Goal: Find specific page/section: Find specific page/section

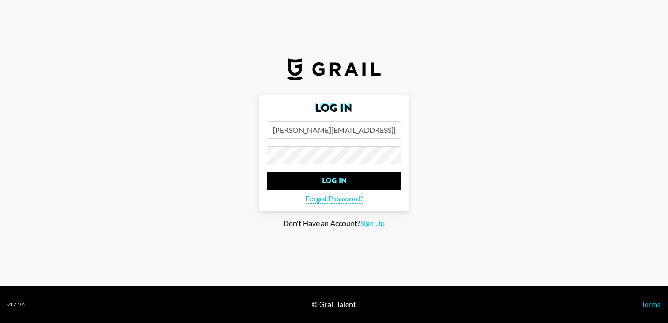
type input "[PERSON_NAME][EMAIL_ADDRESS][PERSON_NAME][DOMAIN_NAME]"
click at [267, 172] on input "Log In" at bounding box center [334, 181] width 134 height 19
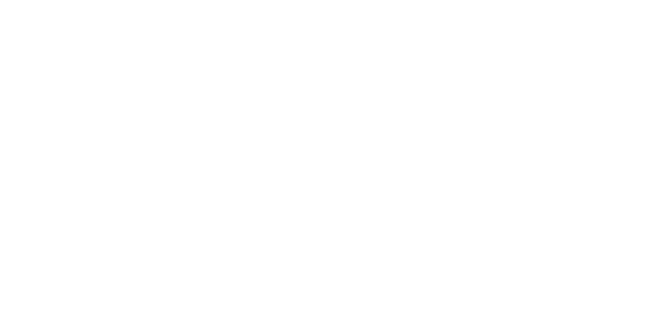
select select "Song"
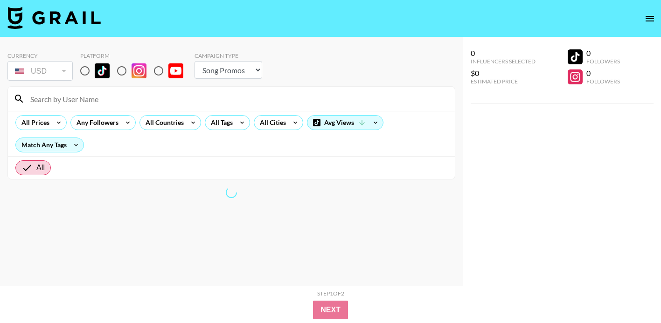
click at [90, 69] on input "radio" at bounding box center [85, 71] width 20 height 20
radio input "true"
click at [126, 101] on input at bounding box center [237, 98] width 425 height 15
type input "b"
type input "[PERSON_NAME]"
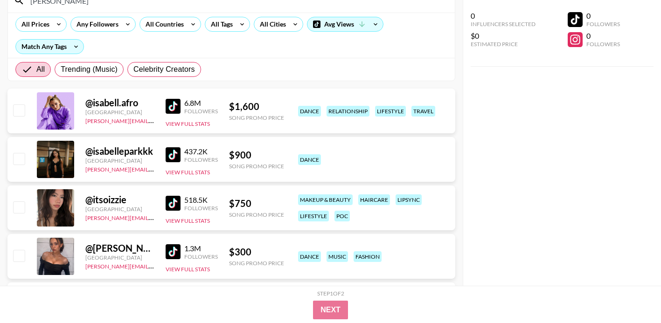
scroll to position [100, 0]
